Goal: Task Accomplishment & Management: Manage account settings

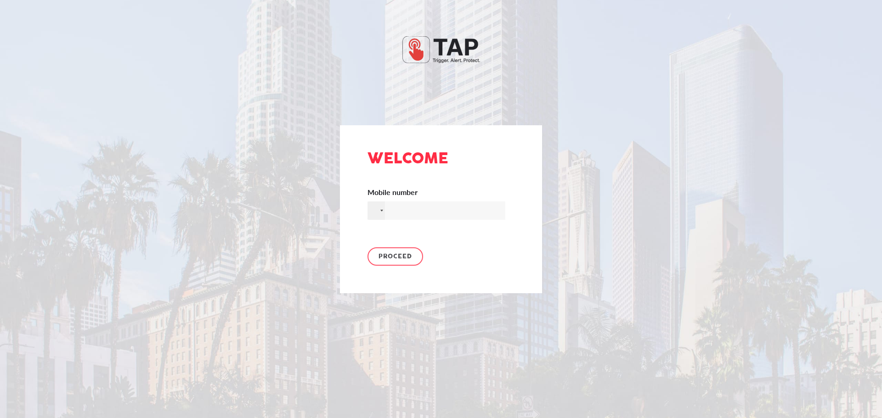
click at [415, 209] on input "Mobile number" at bounding box center [436, 211] width 138 height 18
type input "[PHONE_NUMBER]"
click at [399, 259] on span "Proceed" at bounding box center [395, 256] width 34 height 13
type input "489644"
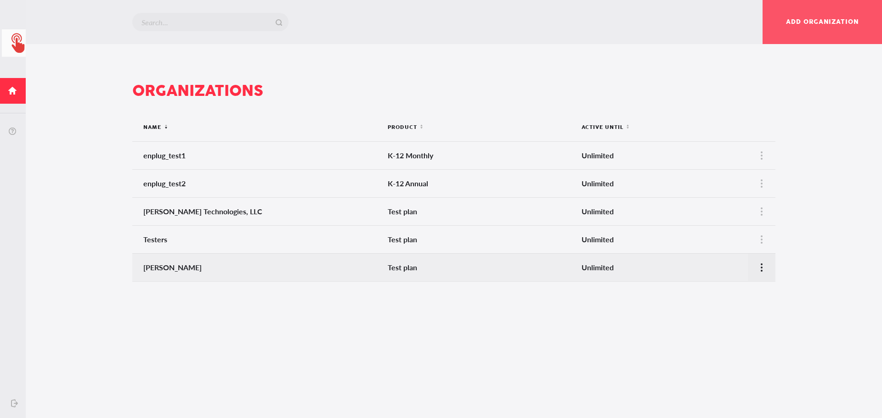
click at [762, 269] on icon at bounding box center [761, 267] width 5 height 9
click at [805, 300] on div at bounding box center [441, 209] width 882 height 418
click at [763, 268] on icon at bounding box center [761, 267] width 5 height 9
click at [729, 278] on span "admin page" at bounding box center [735, 276] width 38 height 9
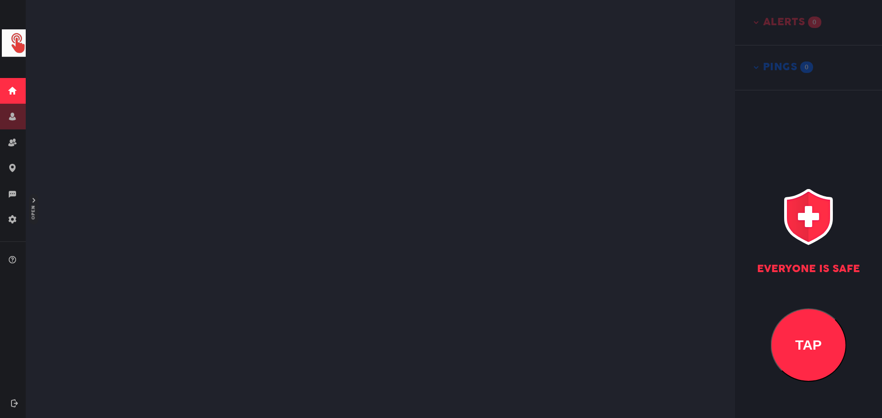
click at [13, 118] on icon at bounding box center [12, 117] width 7 height 8
